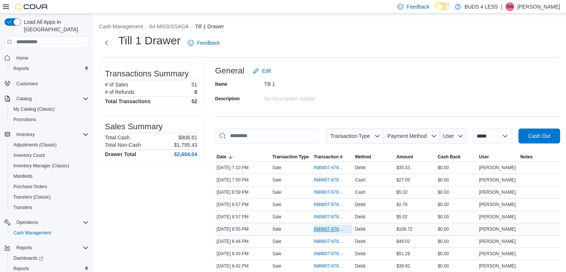
click at [326, 229] on span "IN8W07-678208" at bounding box center [329, 229] width 31 height 6
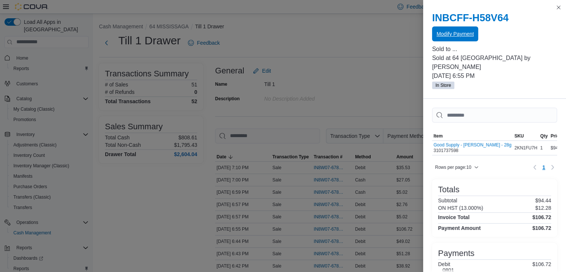
click at [454, 32] on span "Modify Payment" at bounding box center [455, 33] width 37 height 7
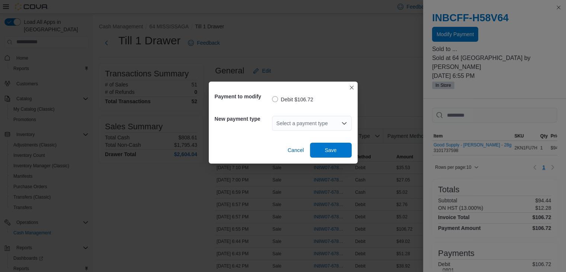
click at [347, 122] on icon "Open list of options" at bounding box center [344, 123] width 6 height 6
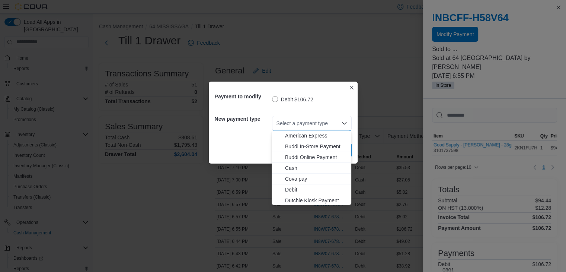
scroll to position [98, 0]
click at [308, 157] on span "MasterCard" at bounding box center [316, 155] width 62 height 7
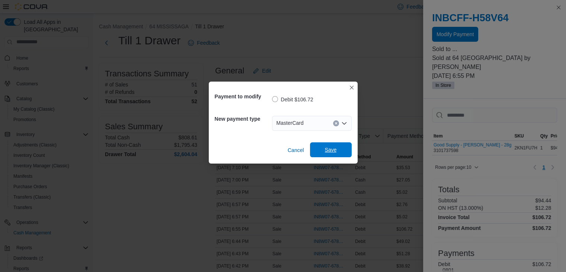
click at [318, 153] on span "Save" at bounding box center [331, 149] width 33 height 15
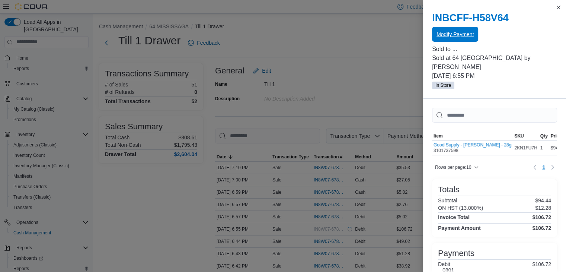
scroll to position [0, 0]
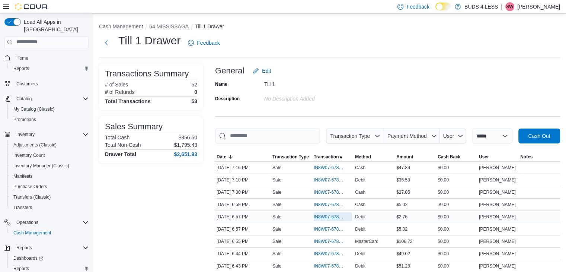
click at [317, 215] on span "IN8W07-678213" at bounding box center [329, 217] width 31 height 6
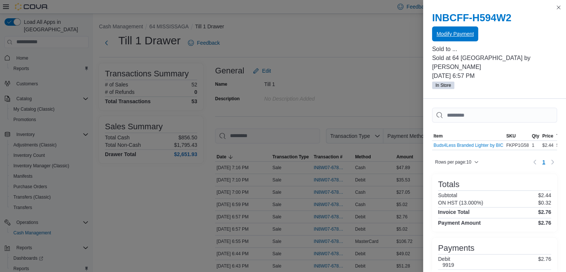
click at [474, 34] on span "Modify Payment" at bounding box center [455, 33] width 37 height 7
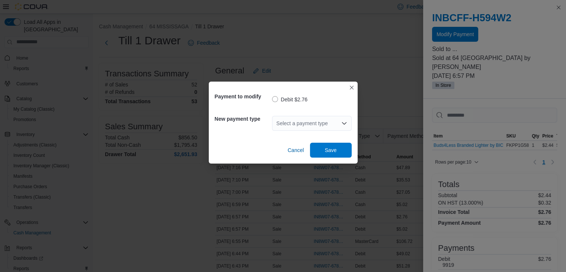
click at [341, 120] on icon "Open list of options" at bounding box center [344, 123] width 6 height 6
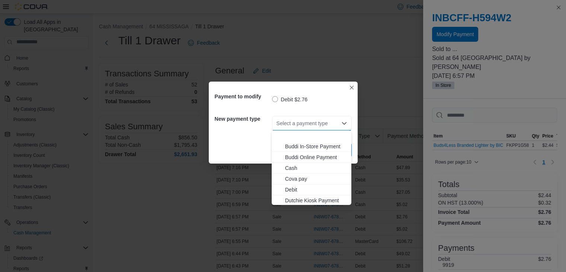
scroll to position [98, 0]
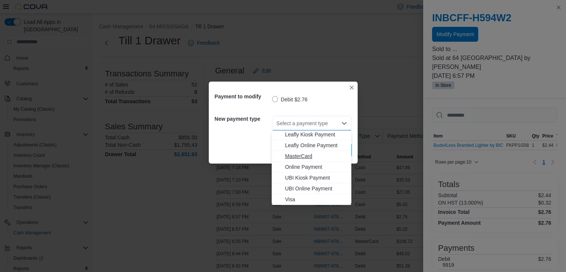
click at [305, 157] on span "MasterCard" at bounding box center [316, 155] width 62 height 7
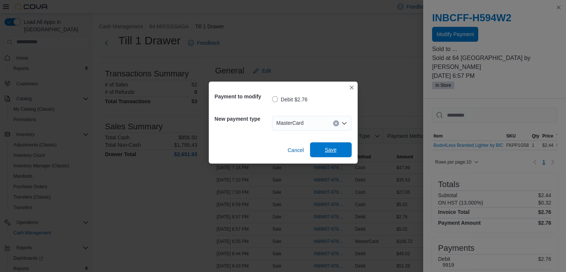
click at [330, 148] on span "Save" at bounding box center [331, 149] width 12 height 7
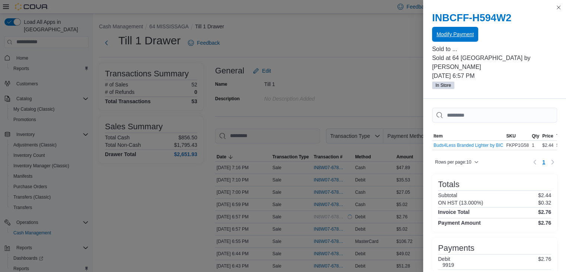
scroll to position [0, 0]
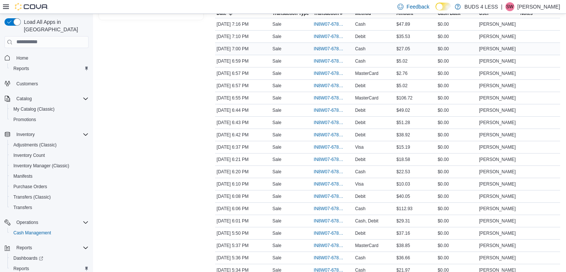
scroll to position [112, 0]
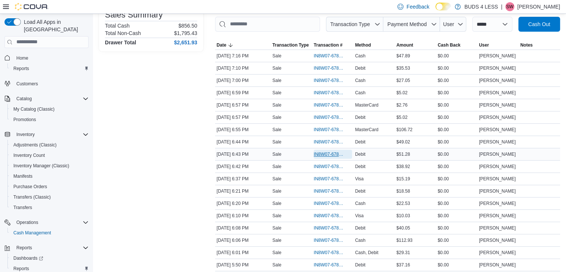
click at [325, 153] on span "IN8W07-678191" at bounding box center [329, 154] width 31 height 6
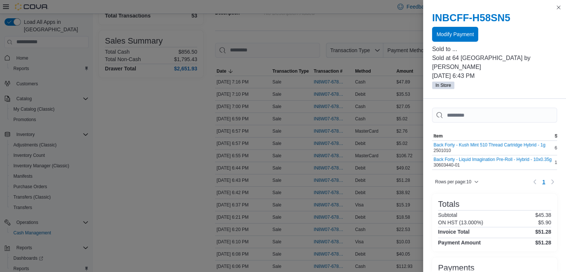
scroll to position [74, 0]
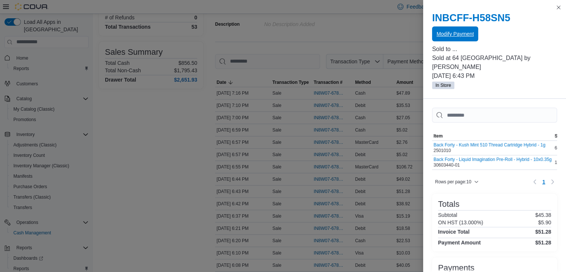
click at [464, 31] on span "Modify Payment" at bounding box center [455, 33] width 37 height 7
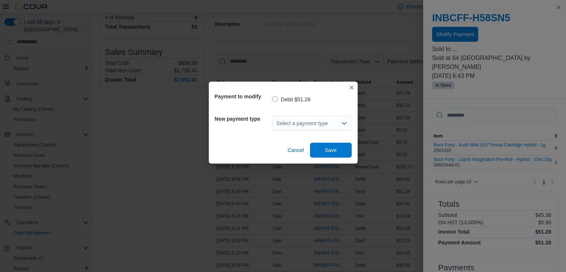
click at [342, 122] on icon "Open list of options" at bounding box center [344, 123] width 4 height 2
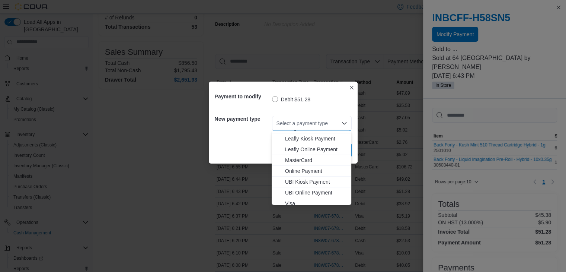
scroll to position [98, 0]
click at [310, 152] on span "MasterCard" at bounding box center [316, 155] width 62 height 7
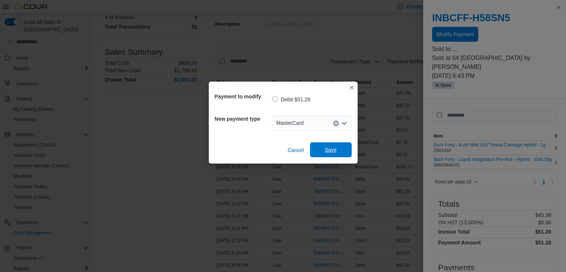
click at [327, 152] on span "Save" at bounding box center [331, 149] width 12 height 7
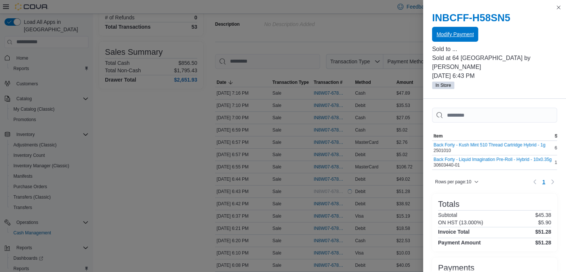
scroll to position [0, 0]
